Goal: Transaction & Acquisition: Purchase product/service

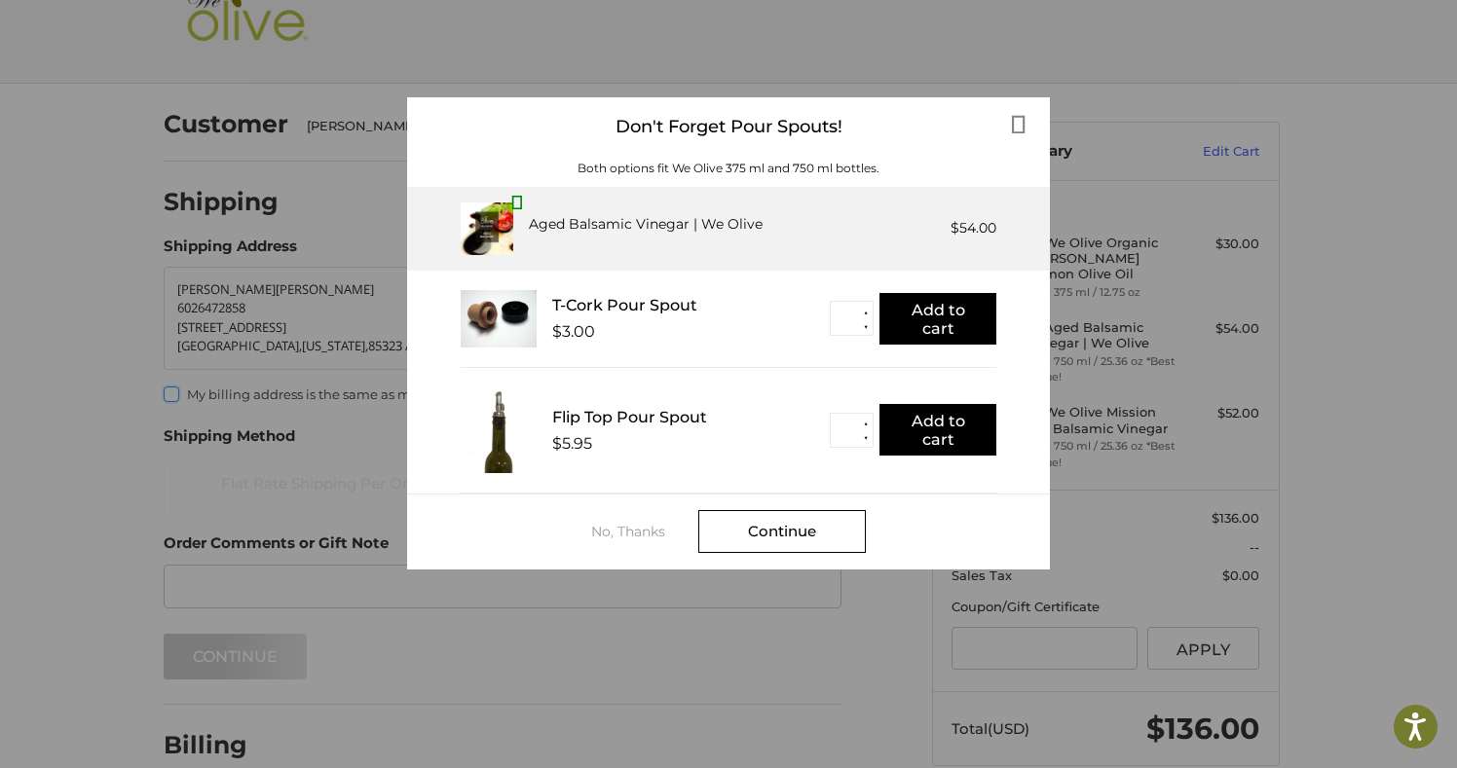
scroll to position [55, 0]
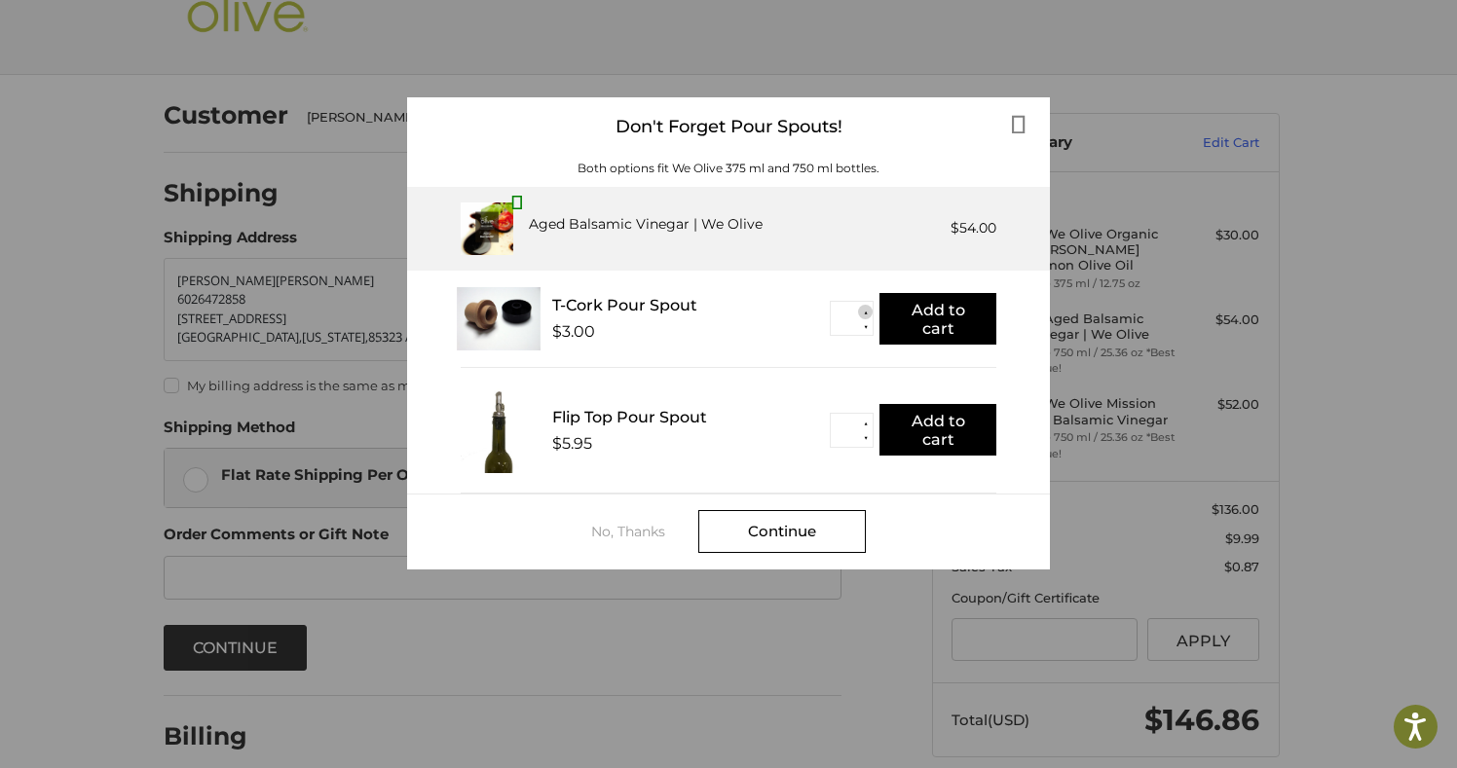
click at [866, 314] on button "▲" at bounding box center [865, 312] width 15 height 15
type input "*"
click at [941, 318] on button "Add to cart" at bounding box center [937, 319] width 117 height 52
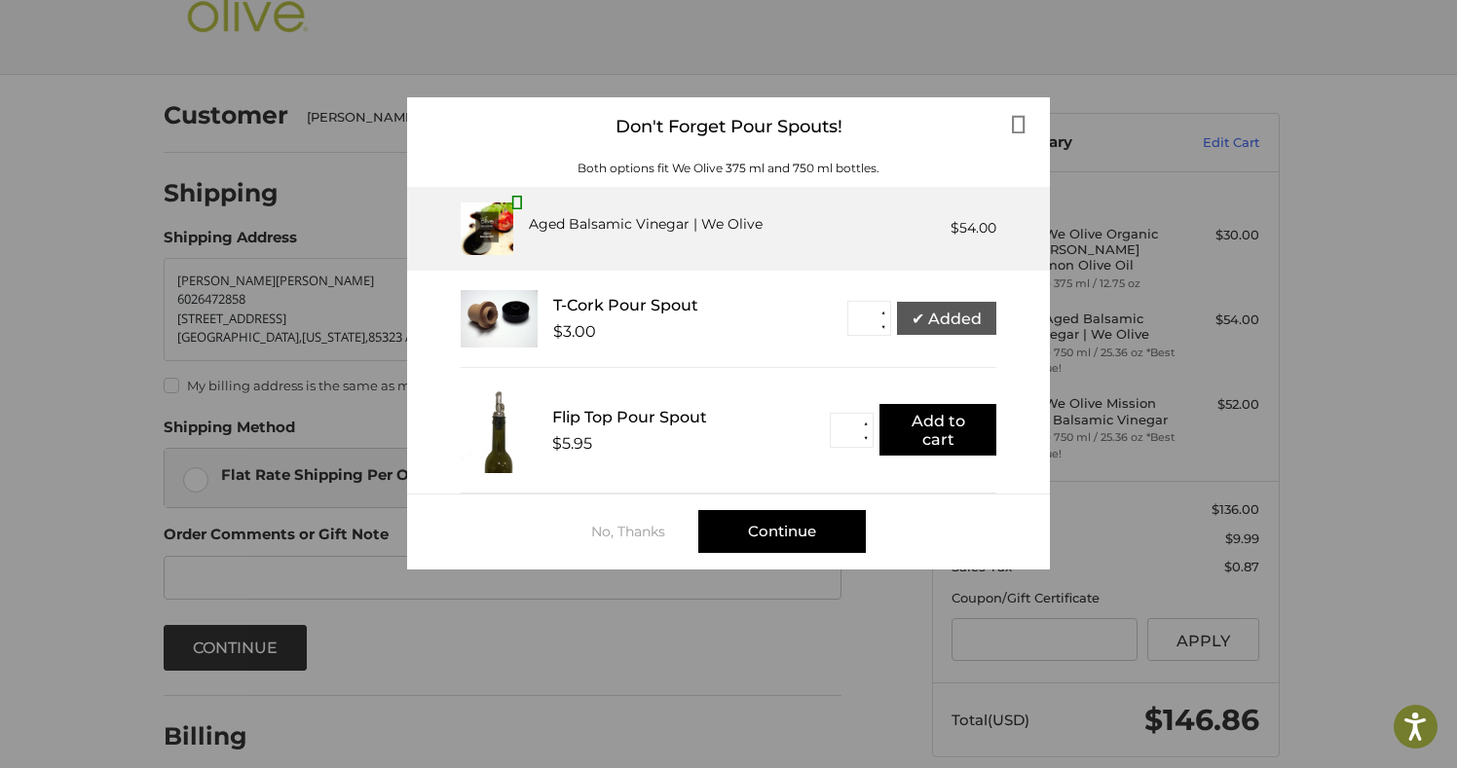
click at [782, 534] on div "Continue" at bounding box center [781, 531] width 167 height 43
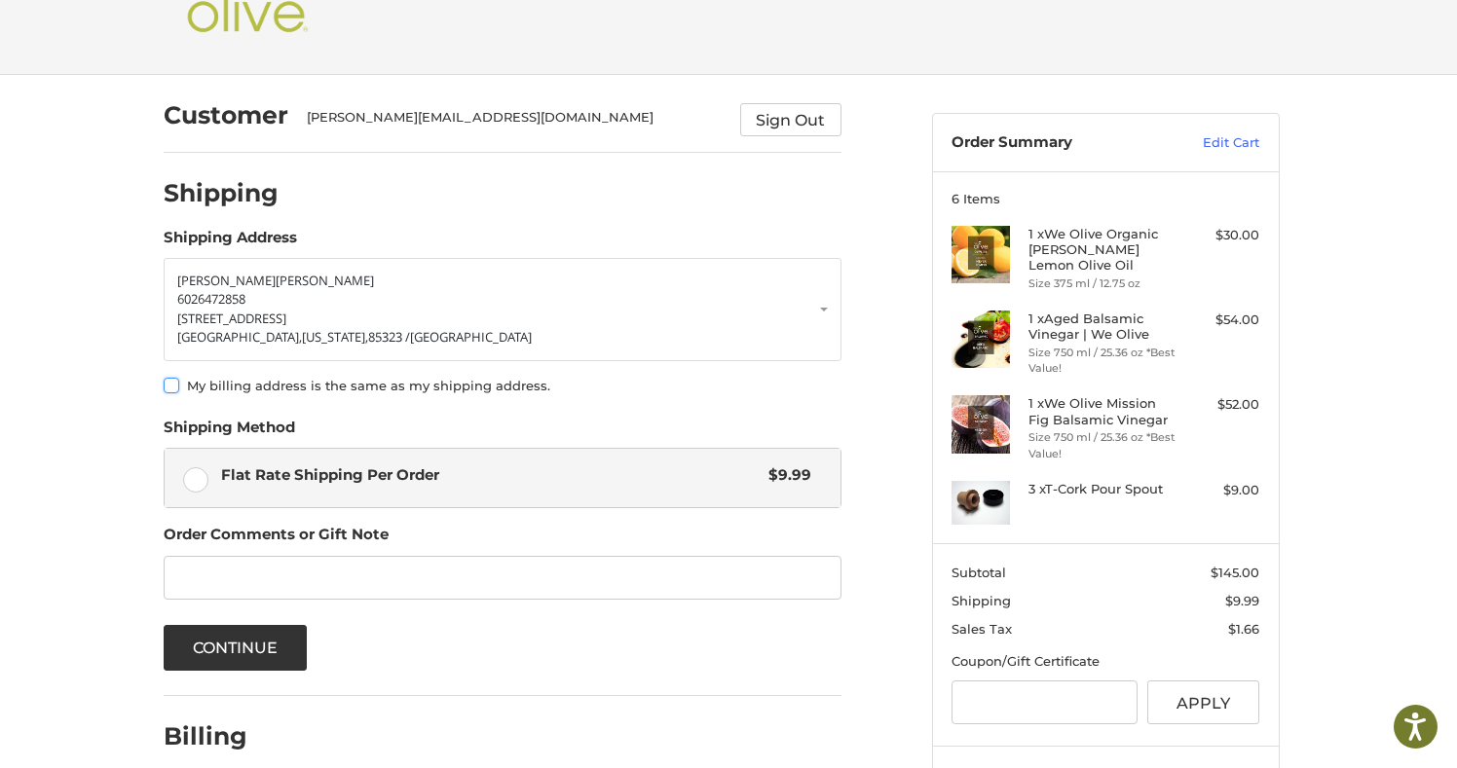
scroll to position [150, 0]
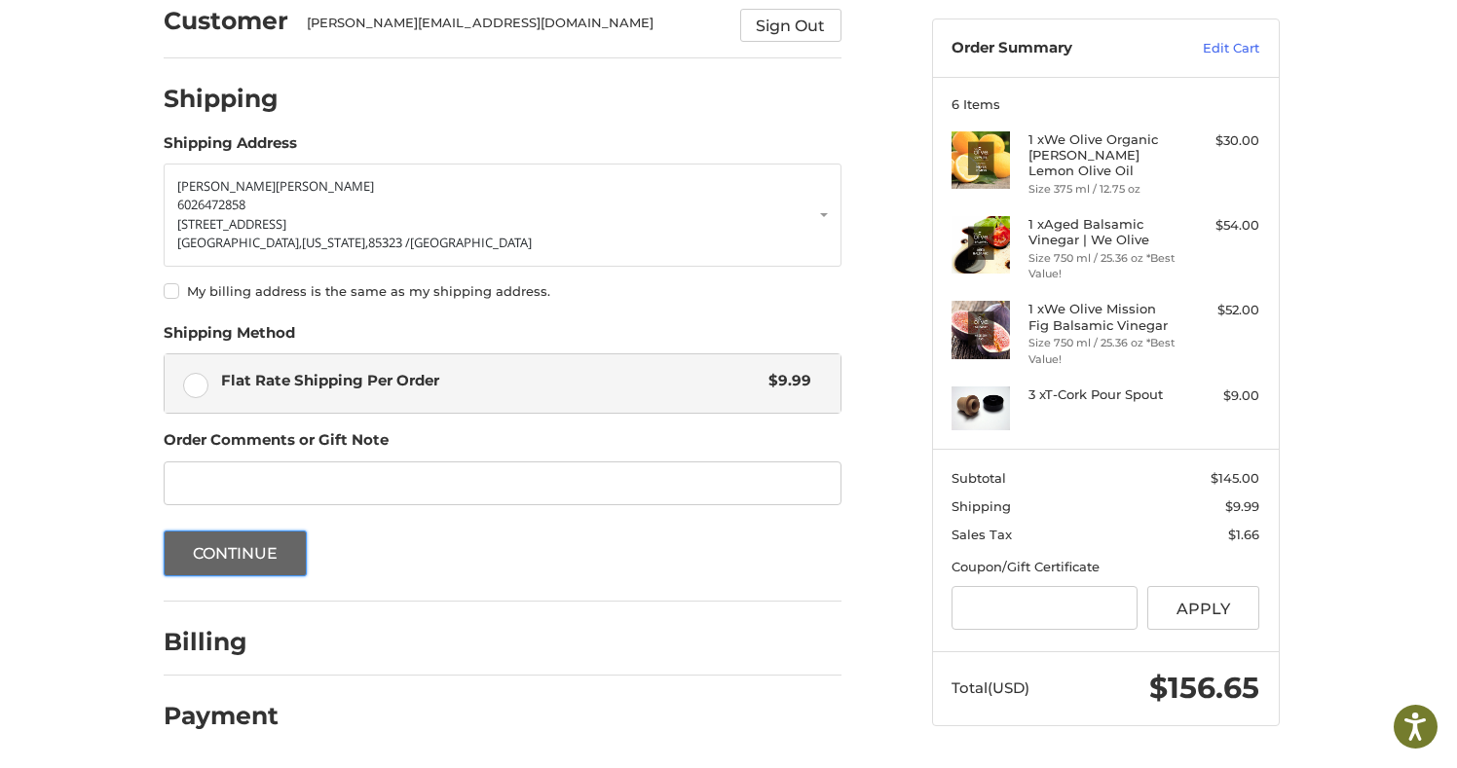
click at [245, 544] on button "Continue" at bounding box center [236, 554] width 144 height 46
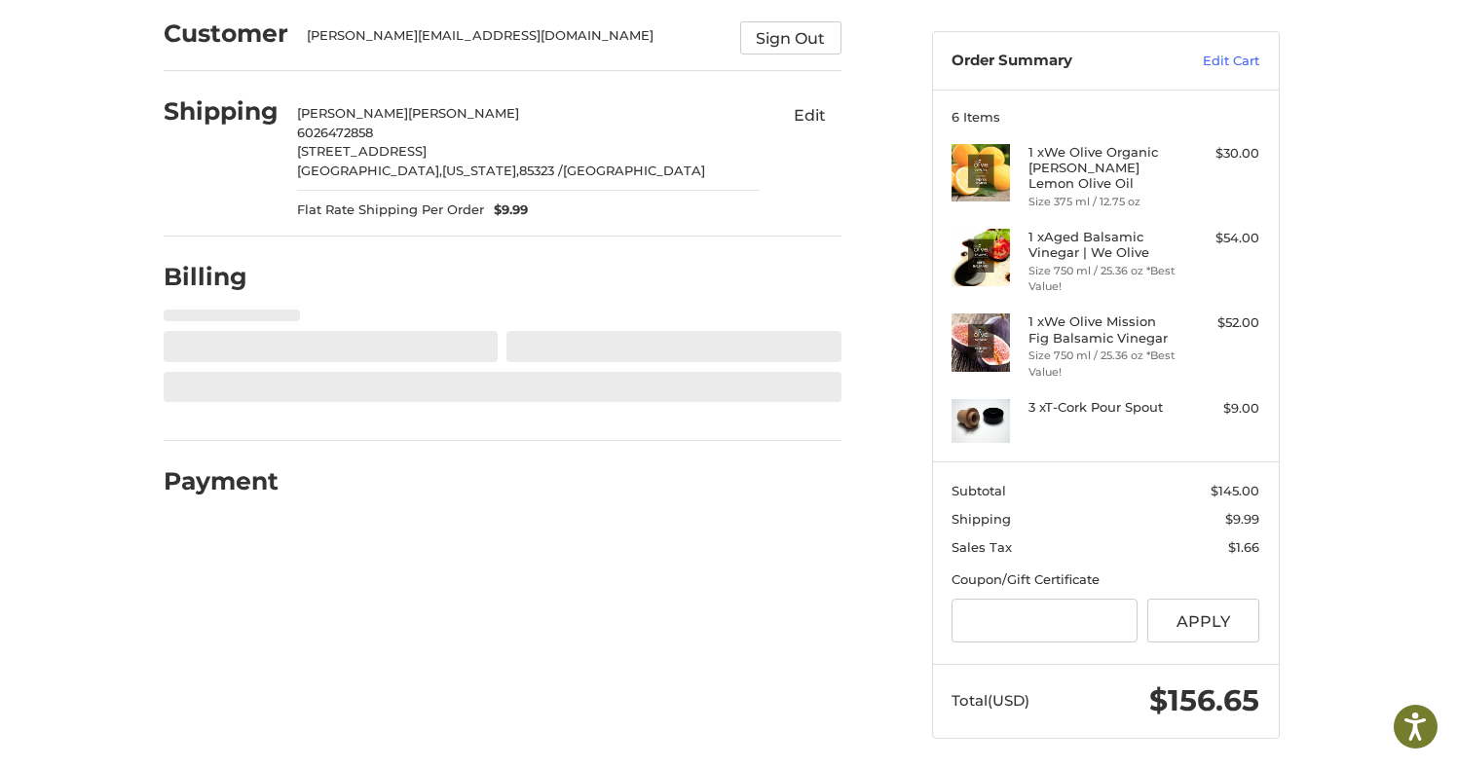
select select "**"
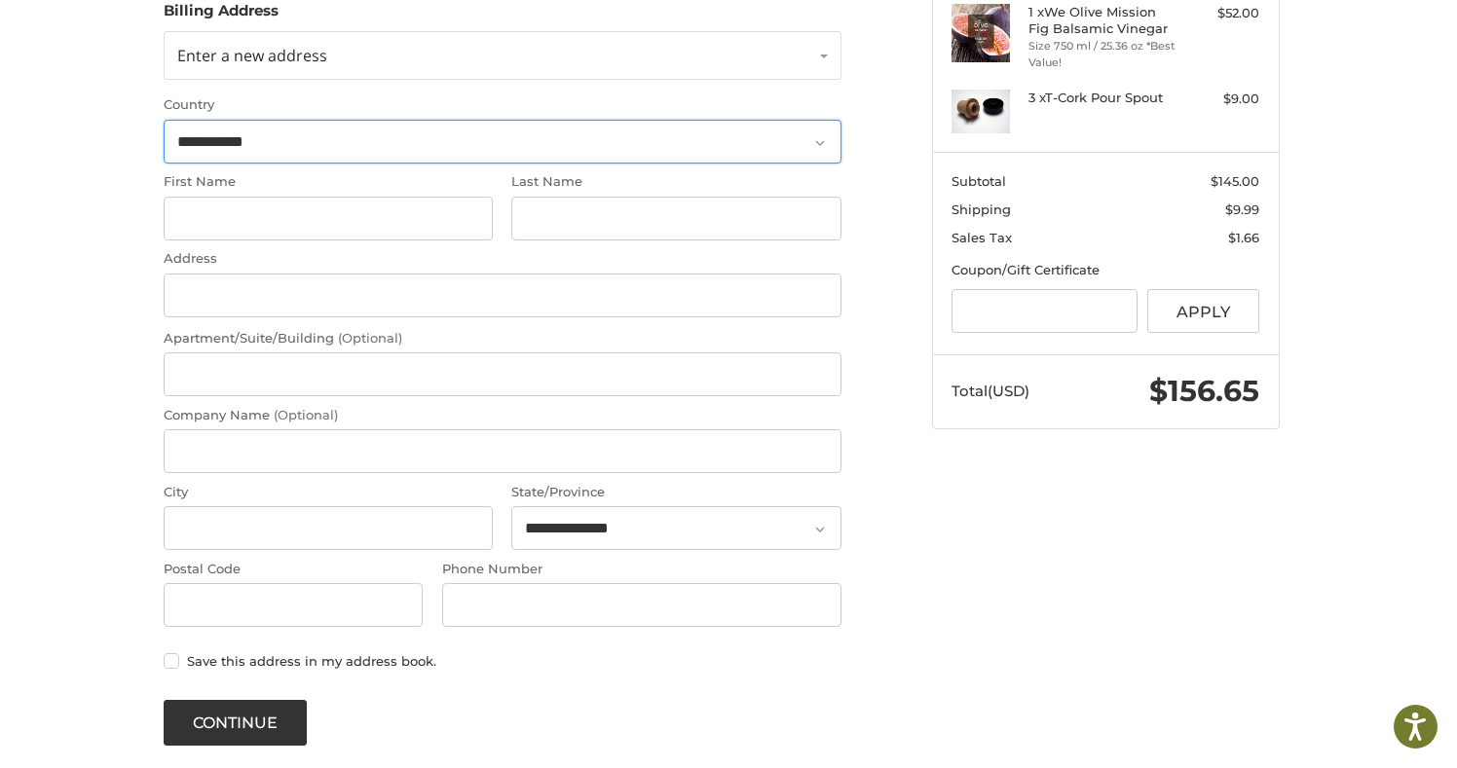
scroll to position [541, 0]
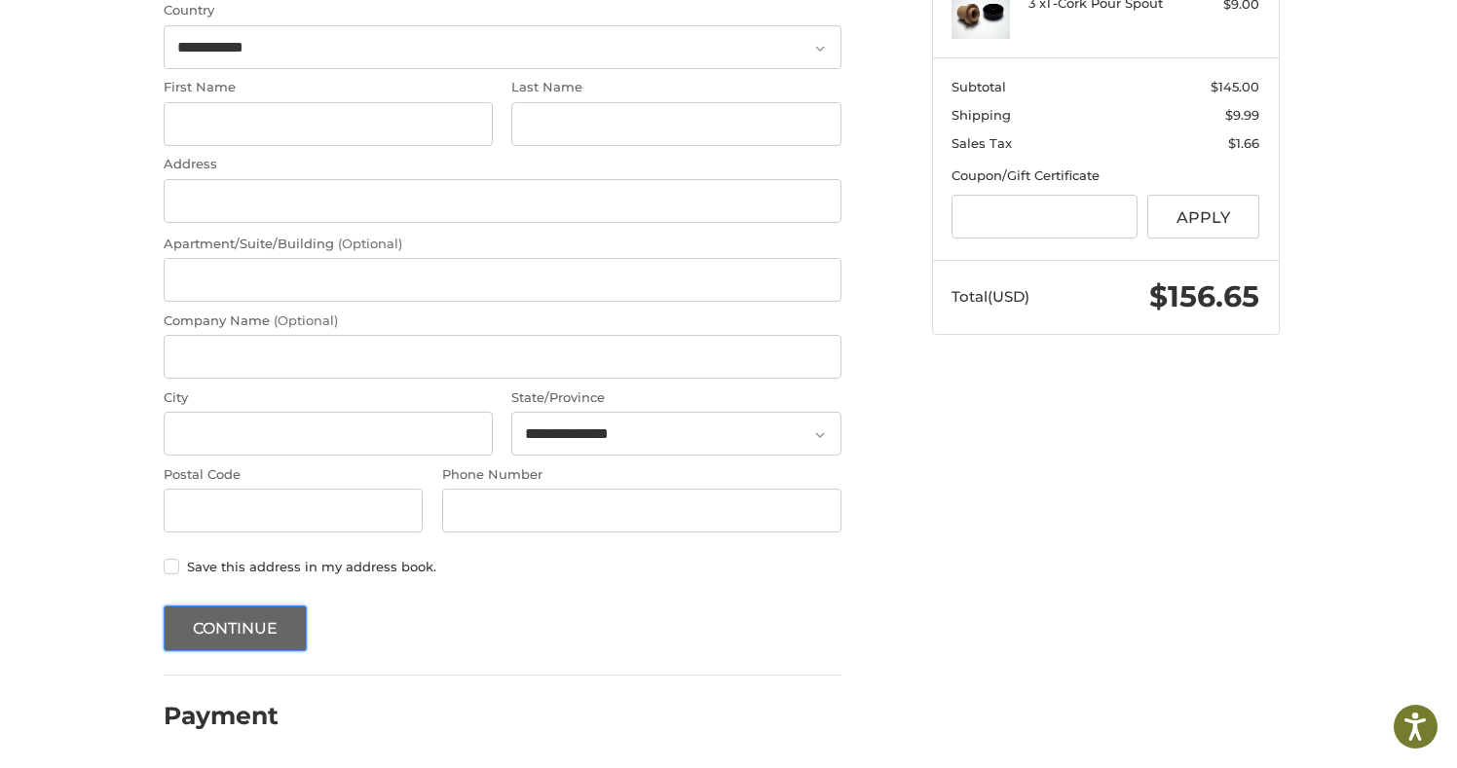
click at [206, 620] on button "Continue" at bounding box center [236, 629] width 144 height 46
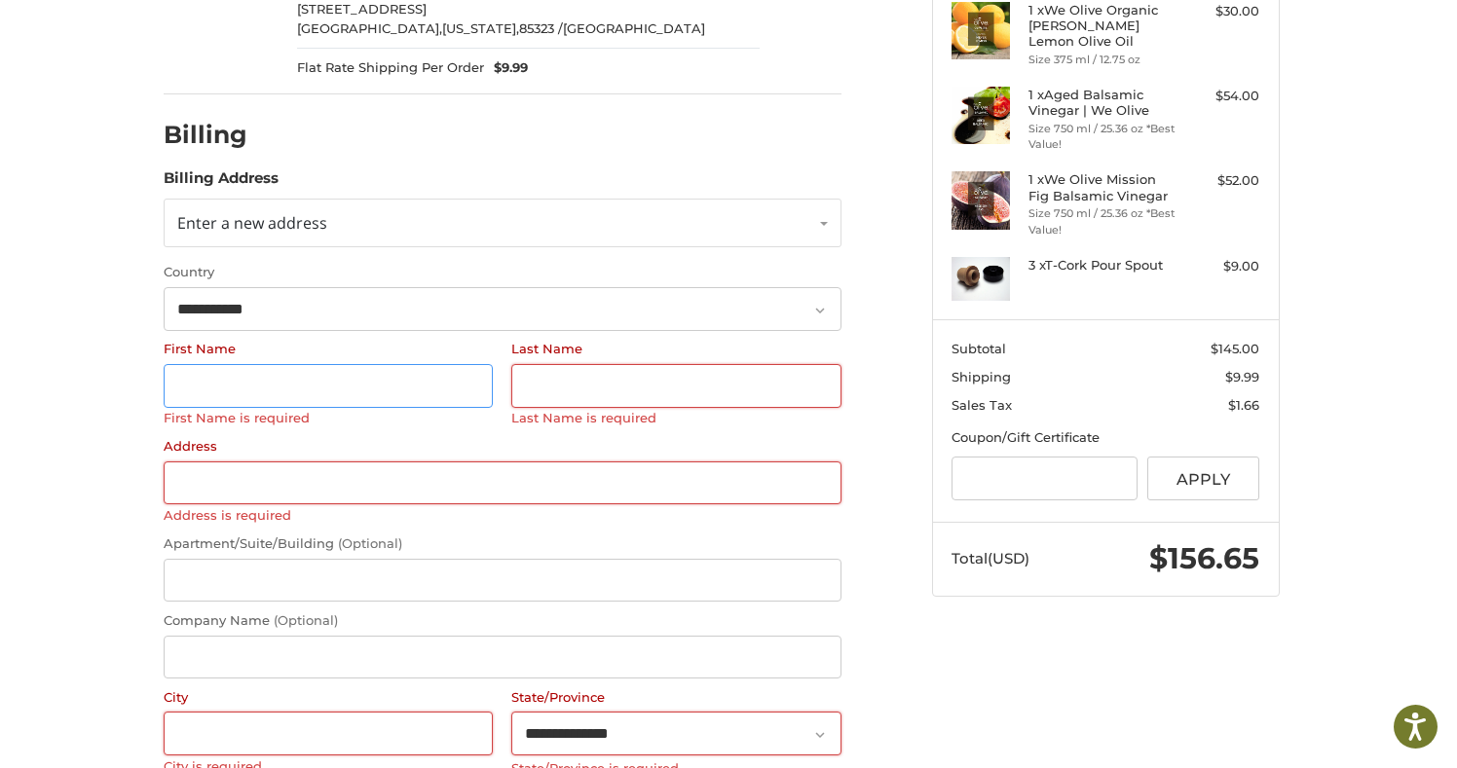
scroll to position [277, 0]
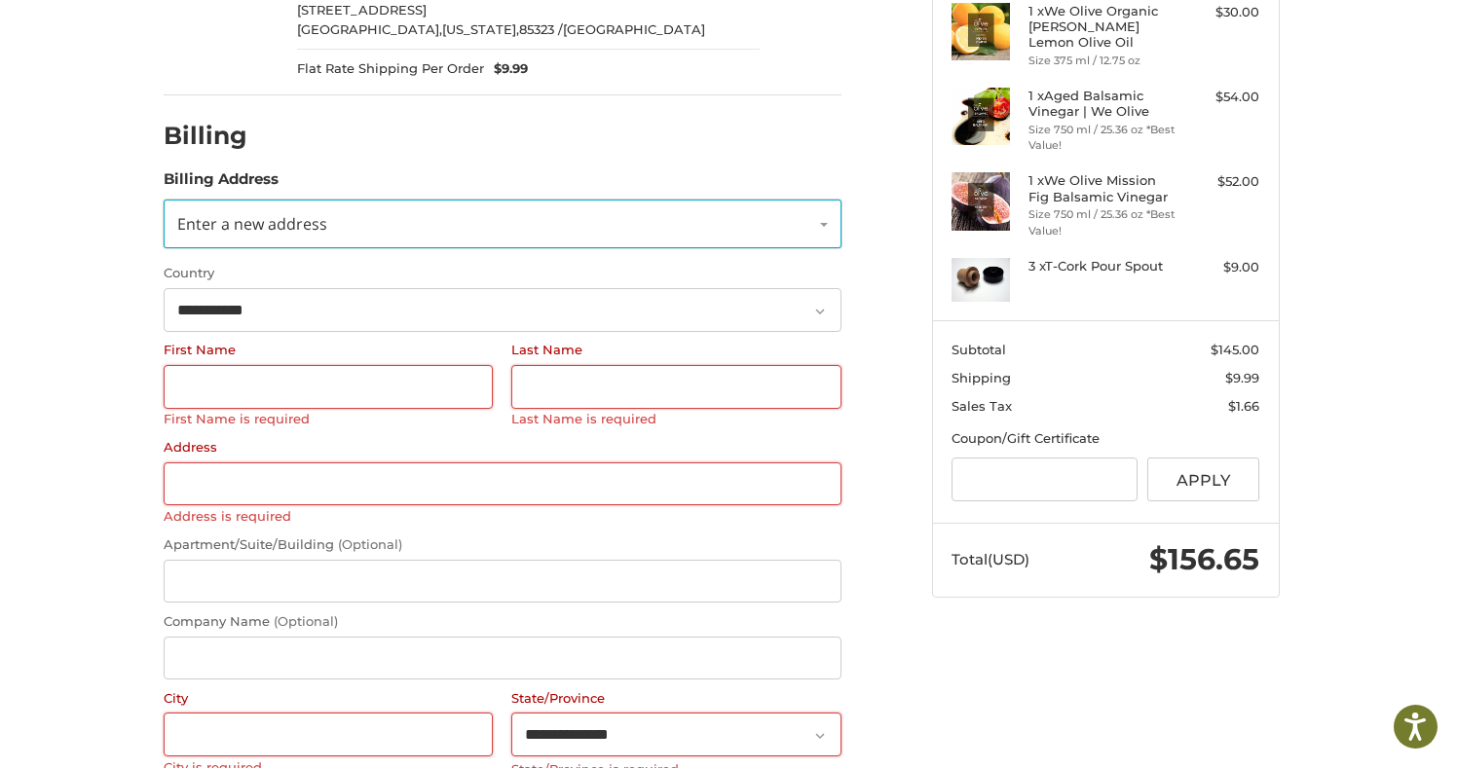
click at [818, 219] on link "Enter a new address" at bounding box center [503, 224] width 678 height 49
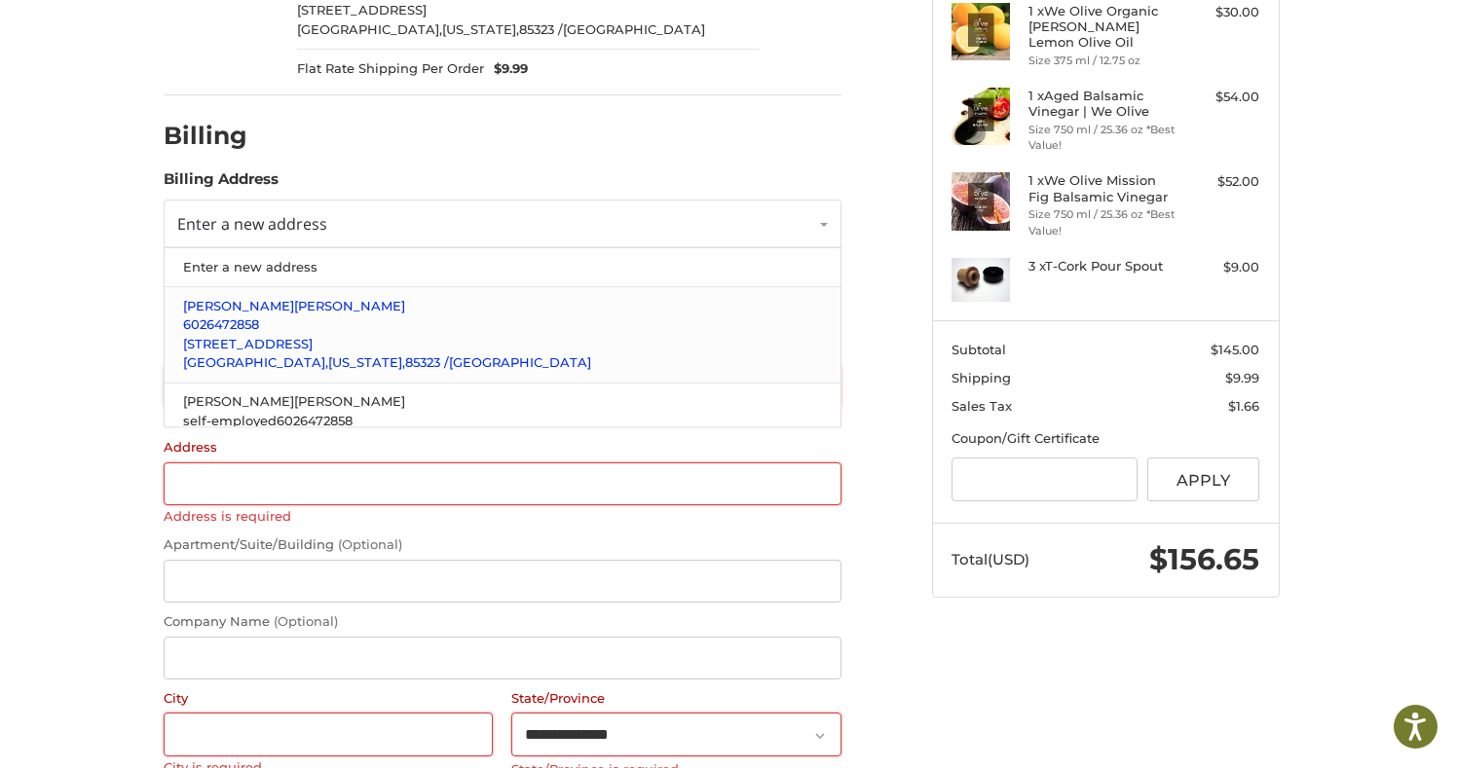
click at [297, 330] on p "6026472858" at bounding box center [502, 324] width 638 height 19
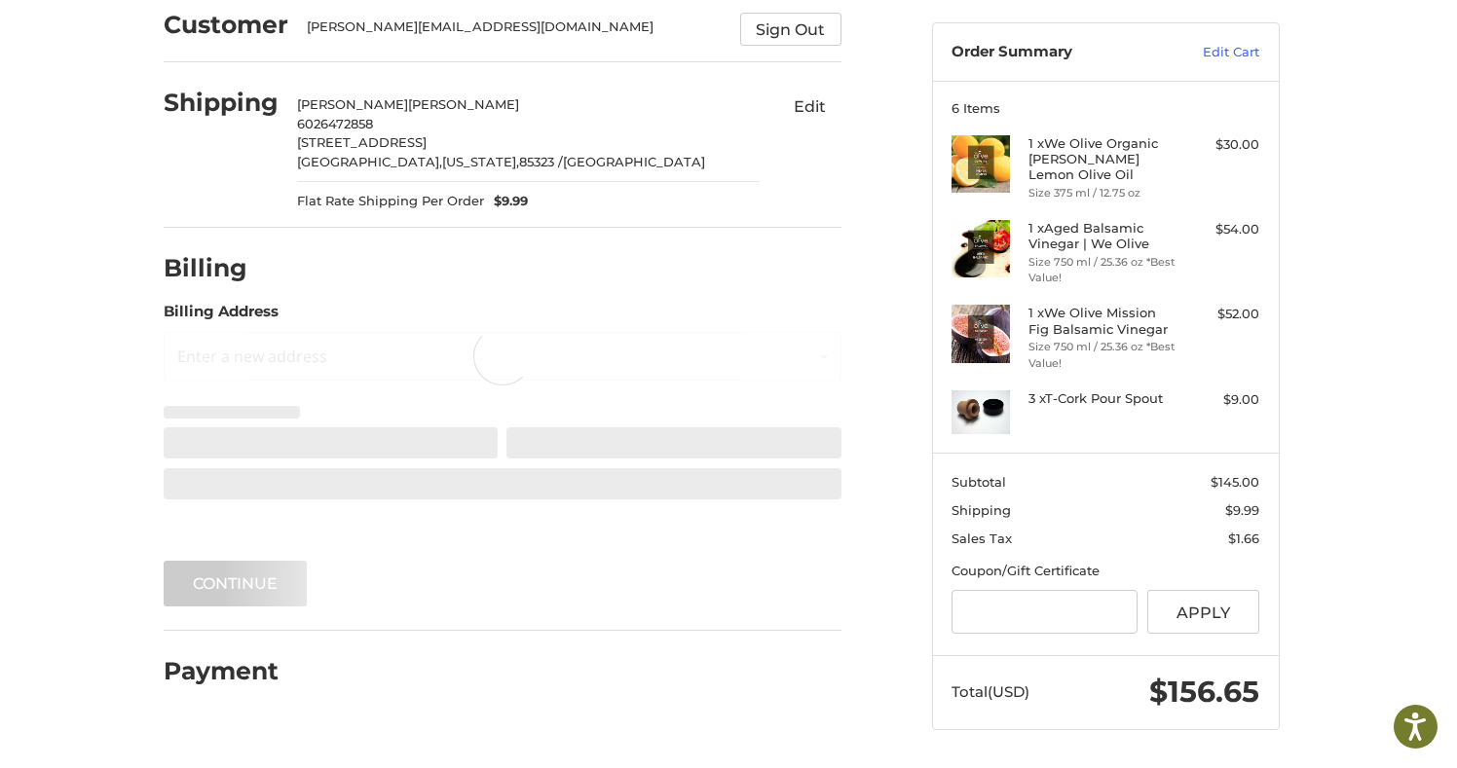
scroll to position [136, 0]
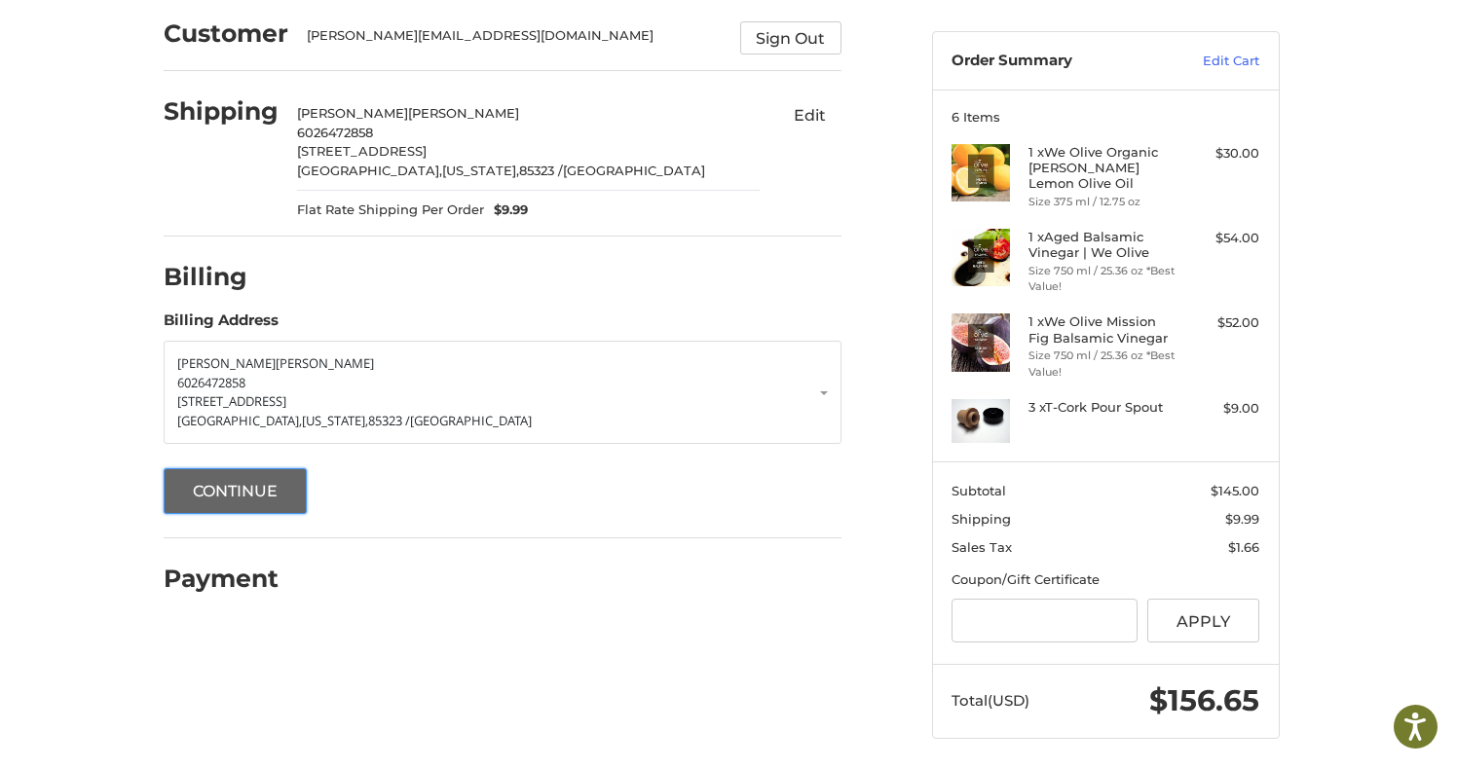
click at [258, 494] on button "Continue" at bounding box center [236, 491] width 144 height 46
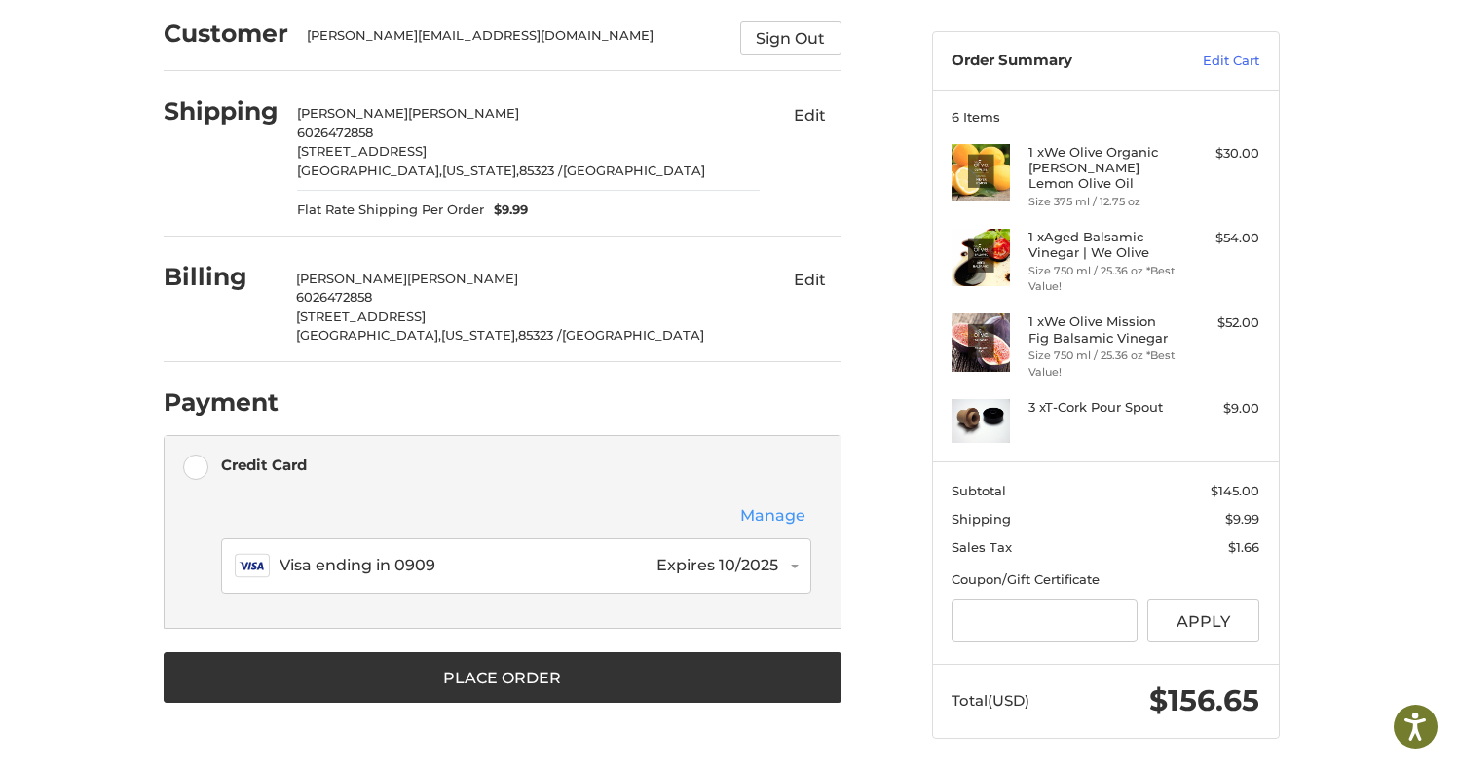
click at [779, 518] on button "Manage" at bounding box center [772, 515] width 77 height 25
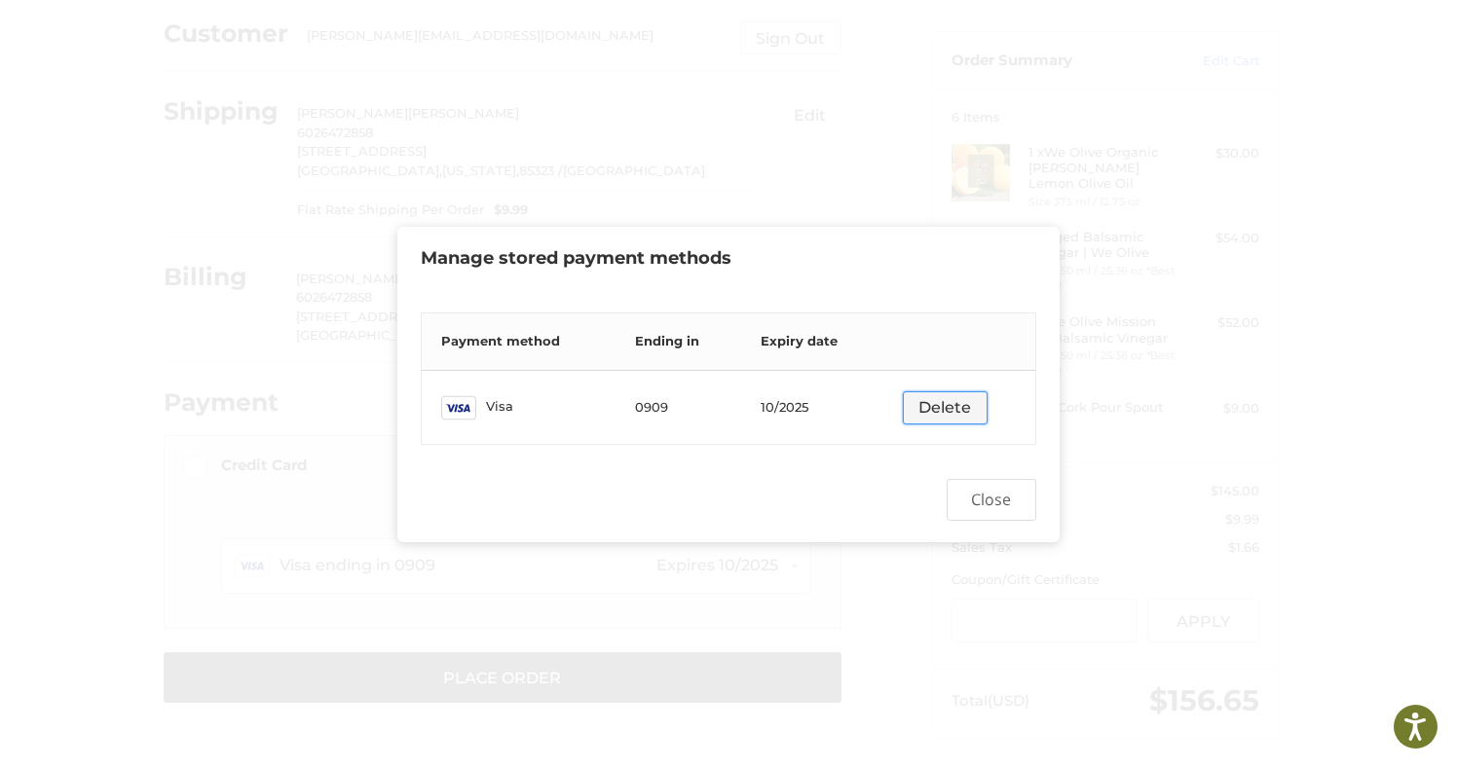
click at [944, 406] on button "Delete" at bounding box center [945, 407] width 85 height 33
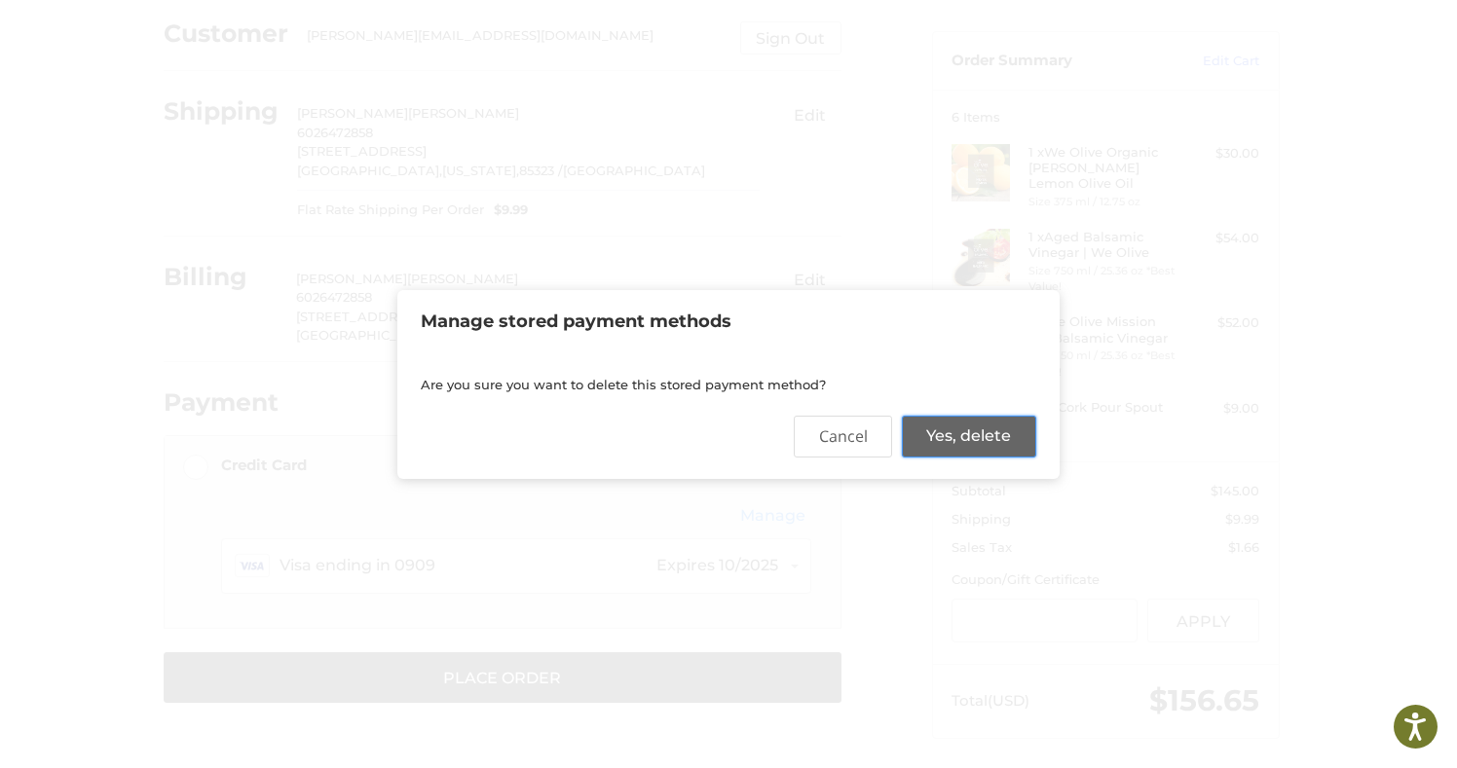
click at [982, 447] on button "Yes, delete" at bounding box center [969, 436] width 134 height 41
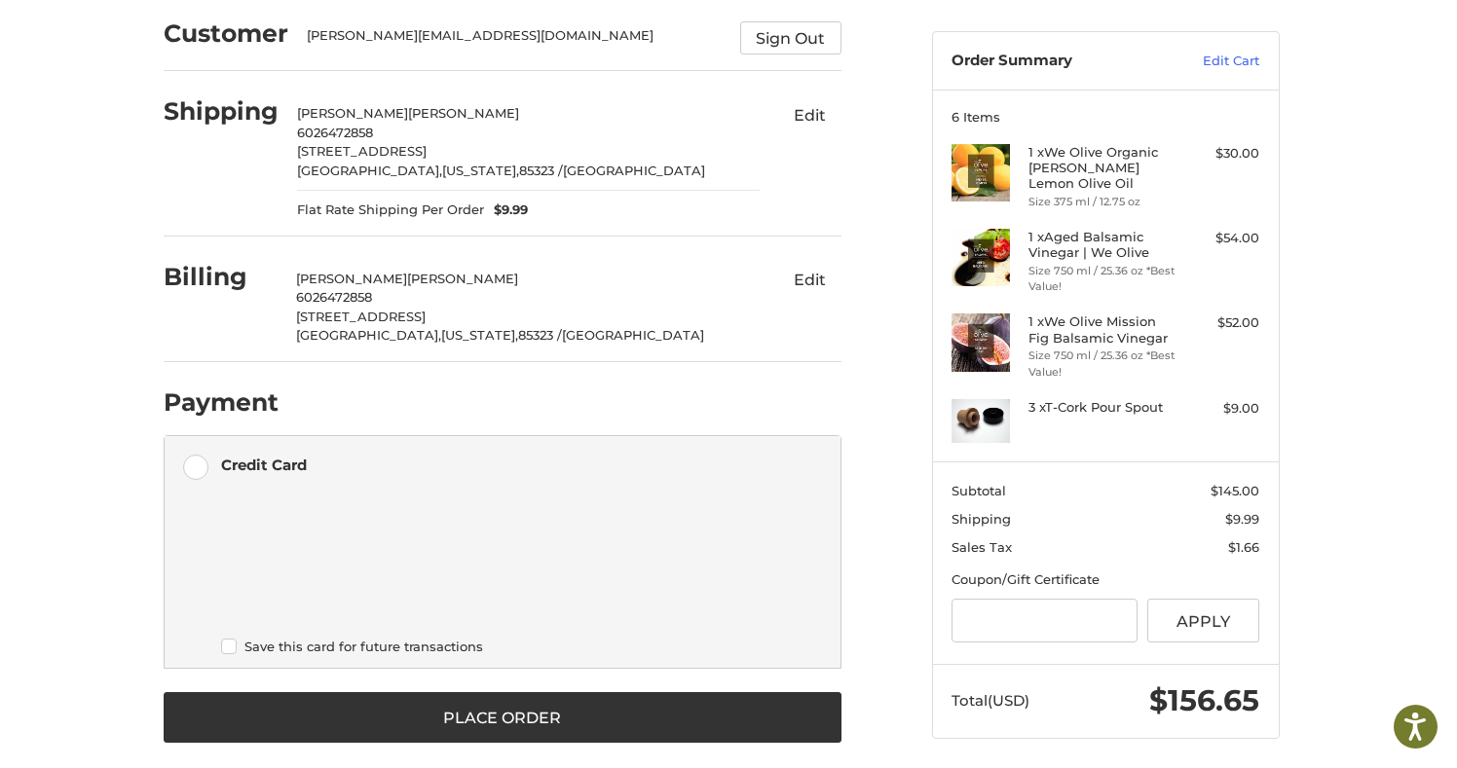
scroll to position [155, 0]
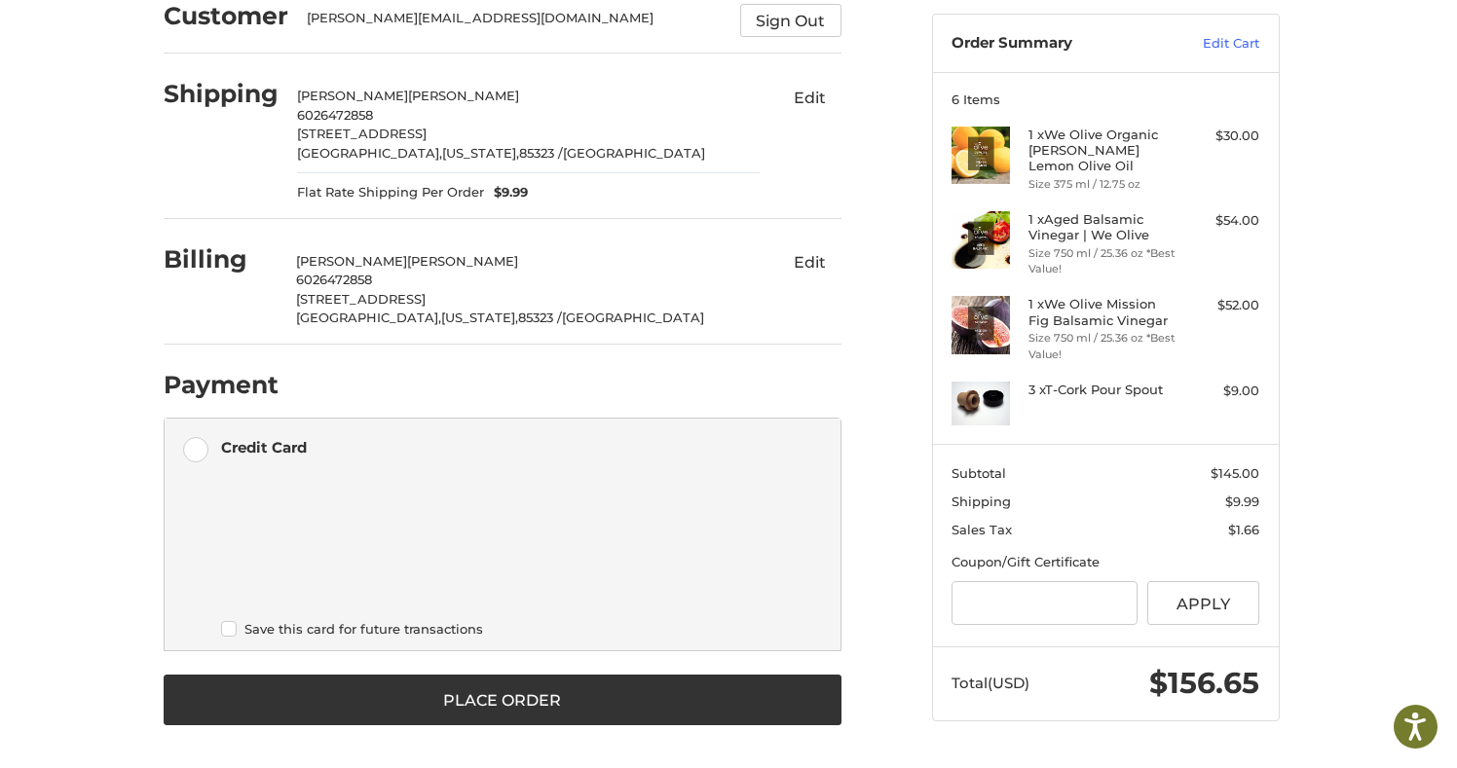
click at [233, 624] on label "Save this card for future transactions" at bounding box center [516, 629] width 590 height 16
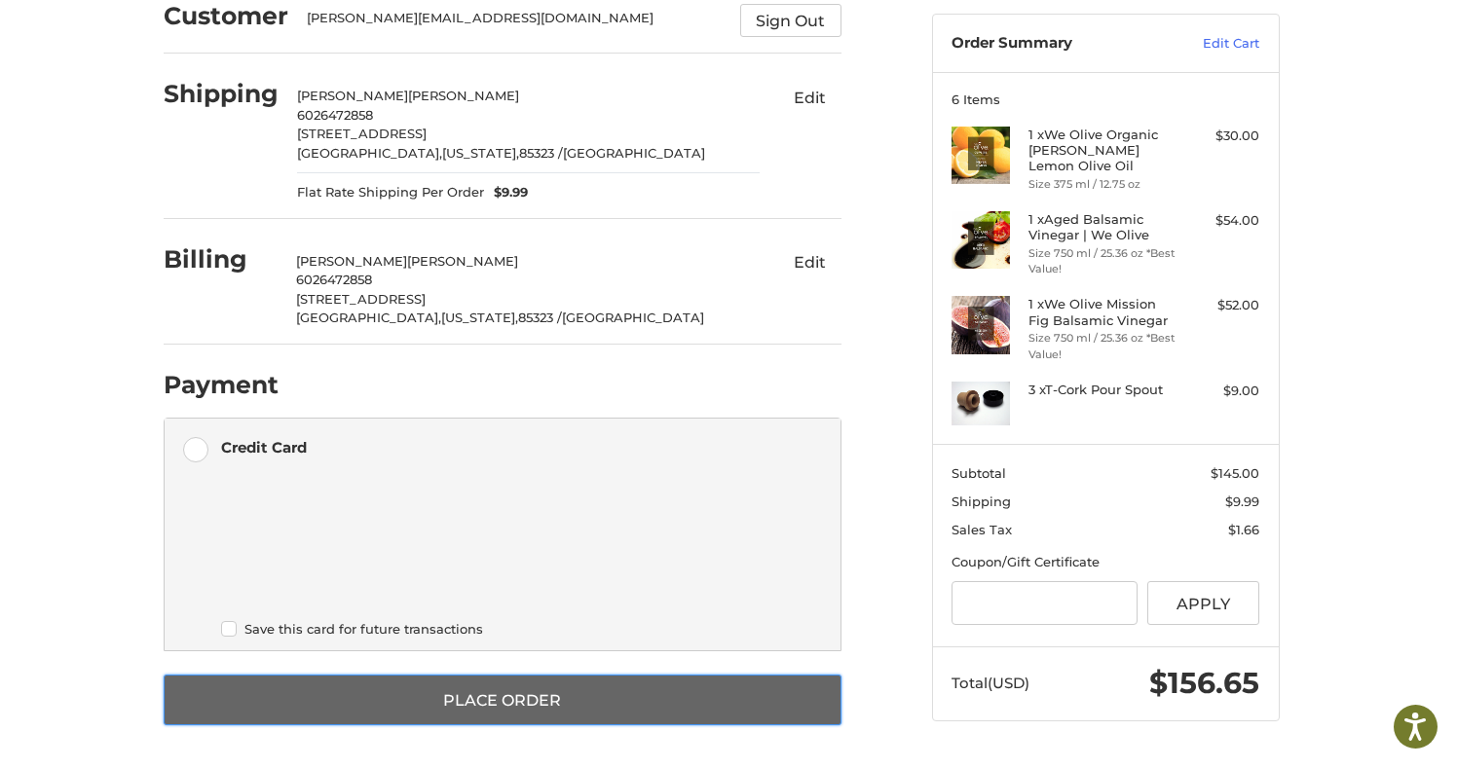
click at [501, 701] on button "Place Order" at bounding box center [503, 700] width 678 height 51
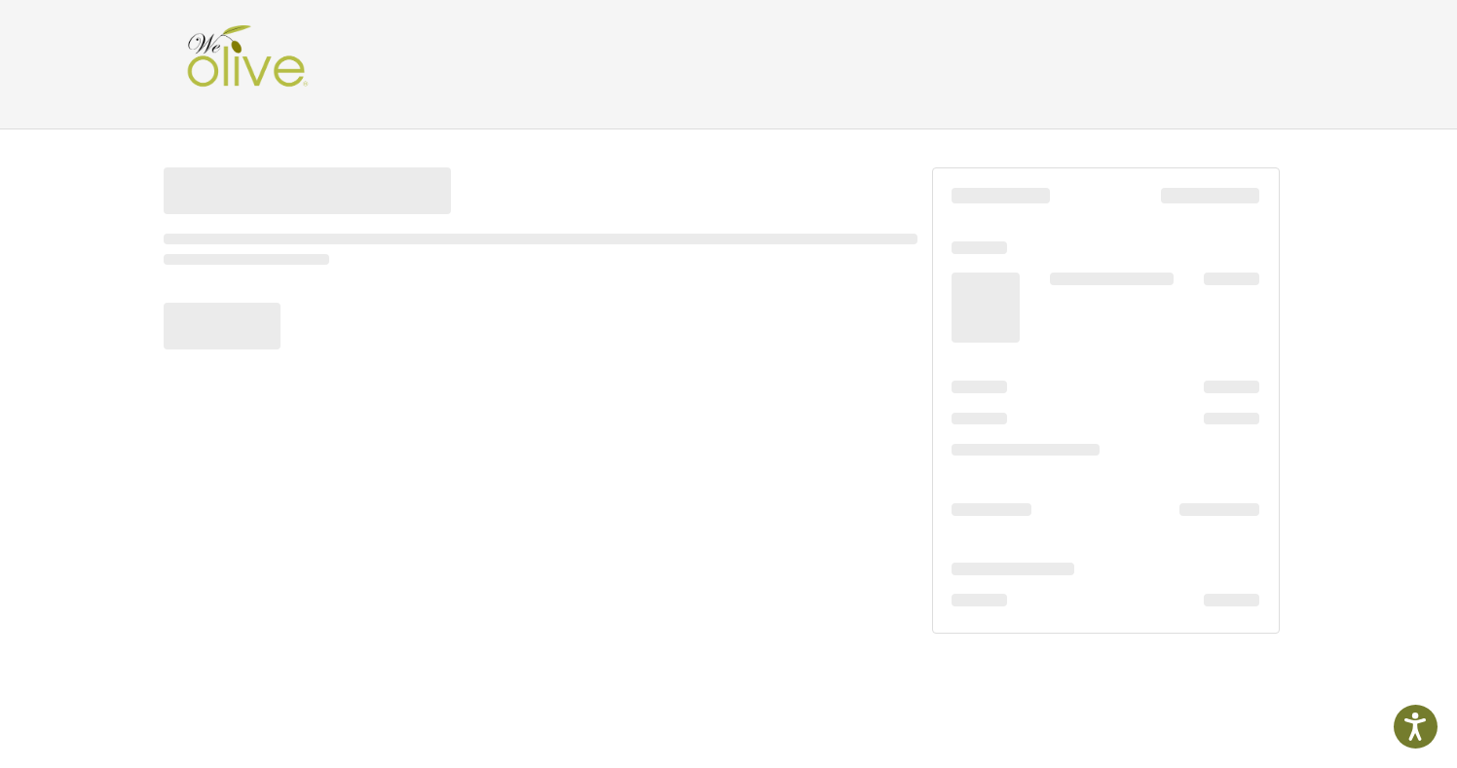
scroll to position [0, 0]
